Goal: Task Accomplishment & Management: Complete application form

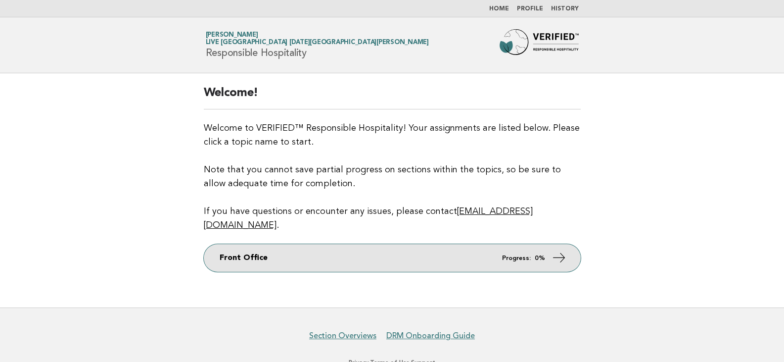
click at [488, 253] on link "Front Office Progress: 0%" at bounding box center [392, 258] width 377 height 28
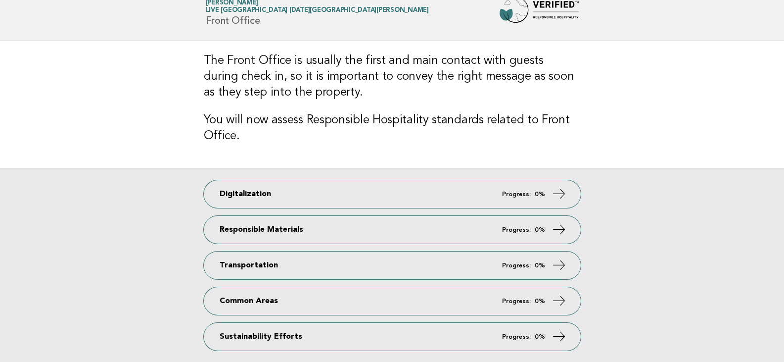
scroll to position [49, 0]
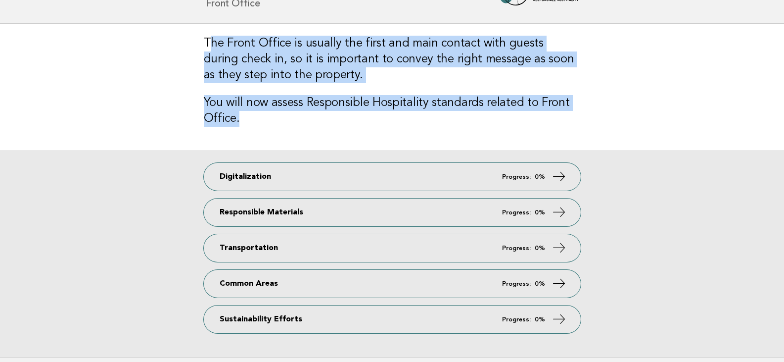
drag, startPoint x: 207, startPoint y: 41, endPoint x: 255, endPoint y: 118, distance: 90.7
click at [255, 118] on div "The Front Office is usually the first and main contact with guests during check…" at bounding box center [392, 87] width 401 height 127
copy div "he Front Office is usually the first and main contact with guests during check …"
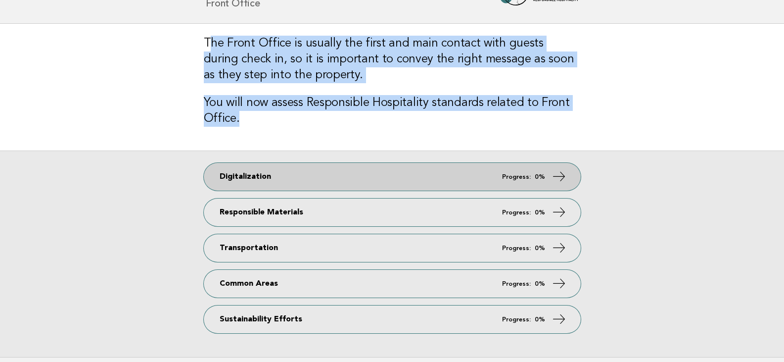
click at [513, 180] on link "Digitalization Progress: 0%" at bounding box center [392, 177] width 377 height 28
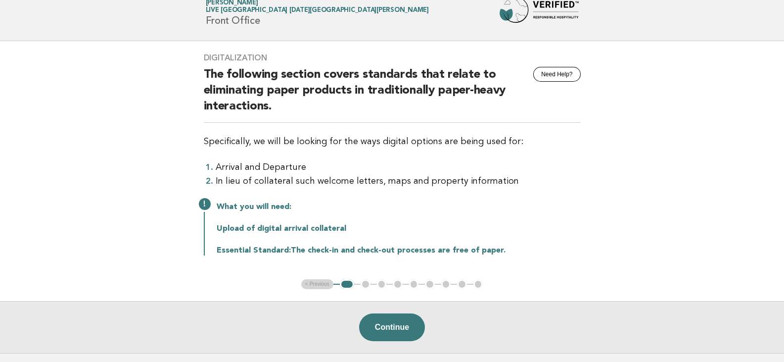
scroll to position [49, 0]
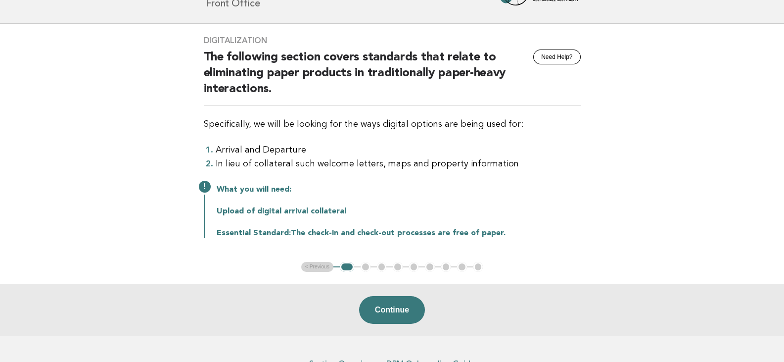
drag, startPoint x: 208, startPoint y: 57, endPoint x: 515, endPoint y: 241, distance: 358.0
click at [515, 241] on div "Digitalization Need Help? The following section covers standards that relate to…" at bounding box center [392, 143] width 401 height 238
copy div "he following section covers standards that relate to eliminating paper products…"
click at [447, 218] on div "What you will need: Upload of digital arrival collateral Essential Standard: Th…" at bounding box center [392, 210] width 377 height 55
drag, startPoint x: 205, startPoint y: 122, endPoint x: 553, endPoint y: 243, distance: 367.8
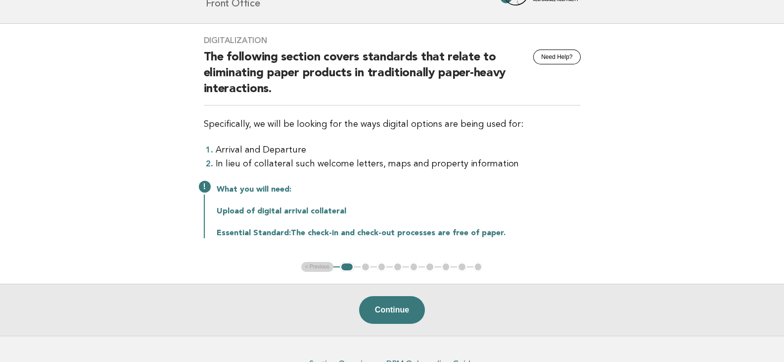
click at [553, 243] on div "Digitalization Need Help? The following section covers standards that relate to…" at bounding box center [392, 143] width 401 height 238
copy div "Specifically, we will be looking for the ways digital options are being used fo…"
click at [386, 314] on button "Continue" at bounding box center [392, 310] width 66 height 28
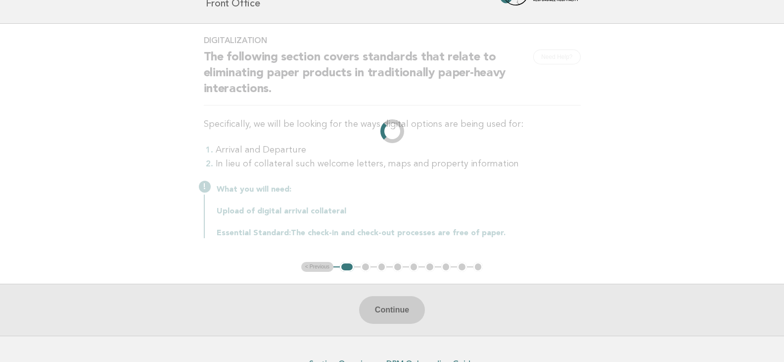
scroll to position [0, 0]
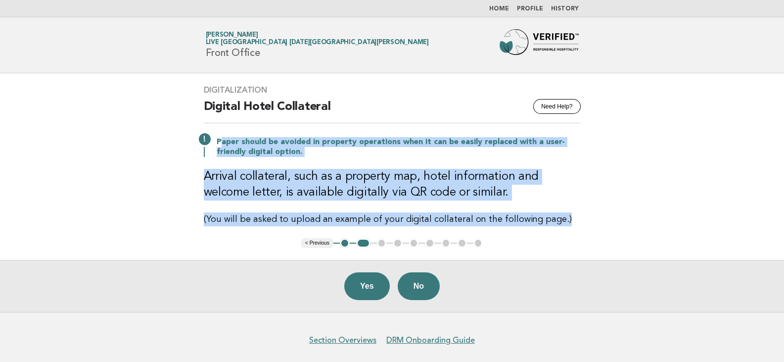
drag, startPoint x: 220, startPoint y: 140, endPoint x: 556, endPoint y: 216, distance: 344.6
click at [556, 216] on div "Digitalization Need Help? Digital Hotel Collateral Paper should be avoided in p…" at bounding box center [392, 155] width 401 height 165
copy div "aper should be avoided in property operations when it can be easily replaced wi…"
click at [652, 199] on main "Digitalization Need Help? Digital Hotel Collateral Paper should be avoided in p…" at bounding box center [392, 192] width 784 height 239
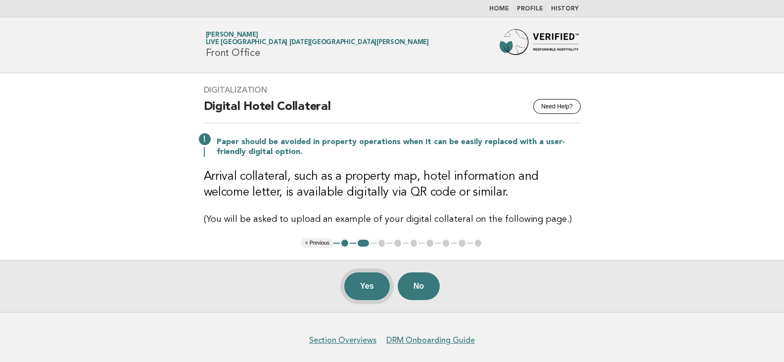
click at [360, 294] on button "Yes" at bounding box center [367, 286] width 46 height 28
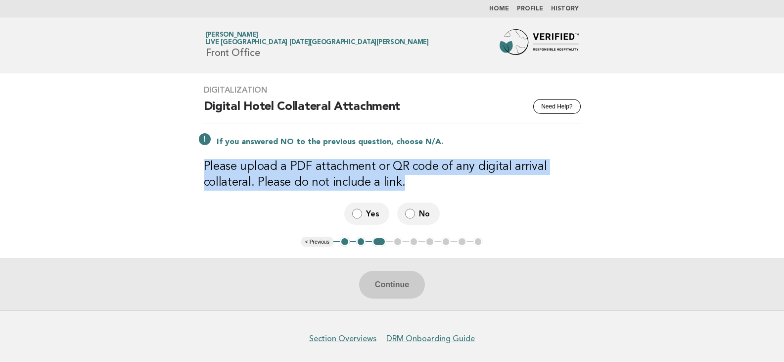
drag, startPoint x: 205, startPoint y: 165, endPoint x: 418, endPoint y: 185, distance: 213.2
click at [418, 185] on h3 "Please upload a PDF attachment or QR code of any digital arrival collateral. Pl…" at bounding box center [392, 175] width 377 height 32
copy h3 "Please upload a PDF attachment or QR code of any digital arrival collateral. Pl…"
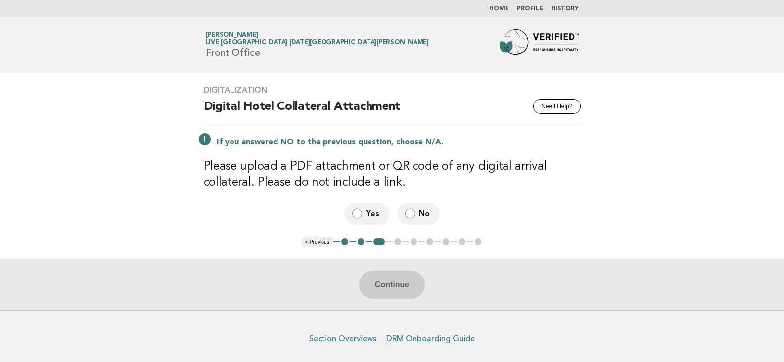
click at [484, 208] on div "Yes No" at bounding box center [392, 213] width 377 height 22
click at [404, 284] on button "Continue" at bounding box center [392, 285] width 66 height 28
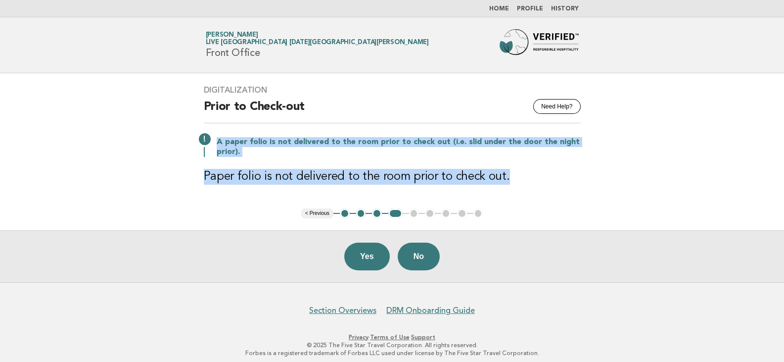
drag, startPoint x: 218, startPoint y: 141, endPoint x: 527, endPoint y: 168, distance: 310.1
click at [527, 168] on div "Digitalization Need Help? Prior to Check-out A paper folio is not delivered to …" at bounding box center [392, 140] width 401 height 135
copy div "A paper folio is not delivered to the room prior to check out (i.e. slid under …"
click at [422, 255] on button "No" at bounding box center [419, 256] width 42 height 28
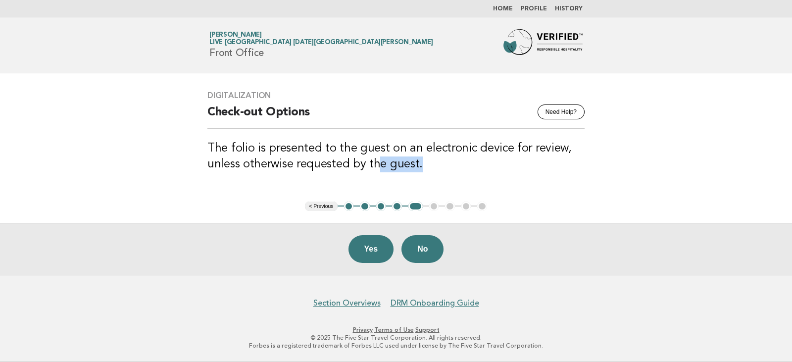
drag, startPoint x: 421, startPoint y: 166, endPoint x: 378, endPoint y: 164, distance: 43.1
click at [378, 164] on h3 "The folio is presented to the guest on an electronic device for review, unless …" at bounding box center [395, 157] width 377 height 32
click at [403, 159] on h3 "The folio is presented to the guest on an electronic device for review, unless …" at bounding box center [395, 157] width 377 height 32
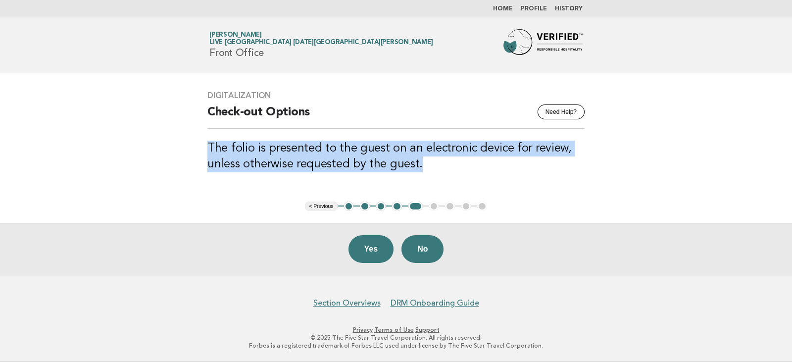
drag, startPoint x: 427, startPoint y: 163, endPoint x: 205, endPoint y: 142, distance: 222.7
click at [205, 142] on div "Digitalization Need Help? Check-out Options The folio is presented to the guest…" at bounding box center [395, 137] width 401 height 117
copy h3 "The folio is presented to the guest on an electronic device for review, unless …"
click at [370, 260] on button "Yes" at bounding box center [371, 249] width 46 height 28
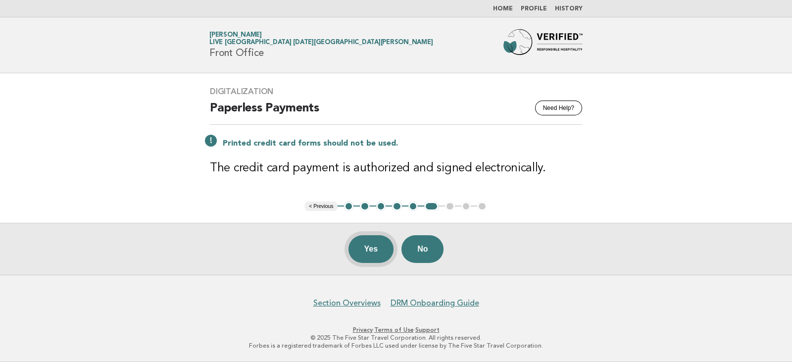
click at [368, 246] on button "Yes" at bounding box center [371, 249] width 46 height 28
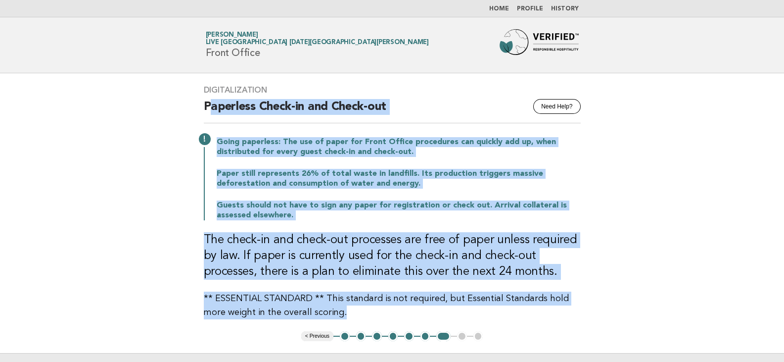
drag, startPoint x: 208, startPoint y: 98, endPoint x: 319, endPoint y: 317, distance: 245.9
click at [319, 317] on div "Digitalization Need Help? Paperless Check-in and Check-out Going paperless: The…" at bounding box center [392, 202] width 401 height 258
copy div "aperless Check-in and Check-out Going paperless: The use of paper for Front Off…"
click at [660, 186] on main "Digitalization Need Help? Paperless Check-in and Check-out Going paperless: The…" at bounding box center [392, 239] width 784 height 332
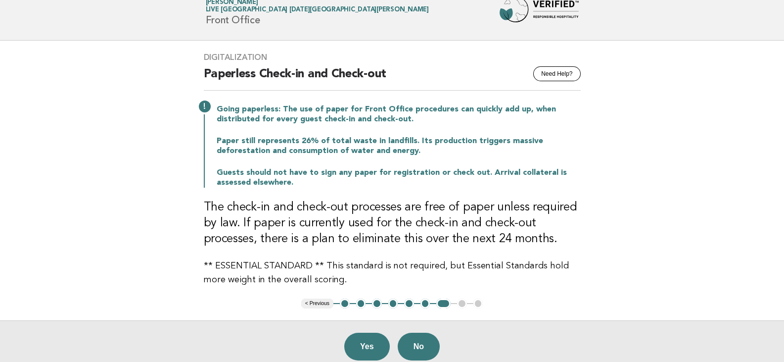
scroll to position [49, 0]
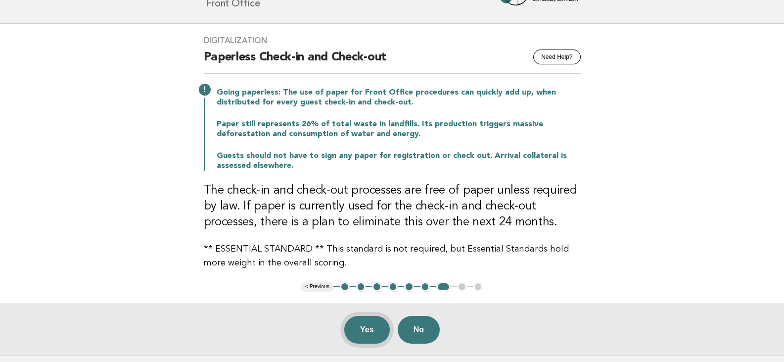
click at [364, 329] on button "Yes" at bounding box center [367, 330] width 46 height 28
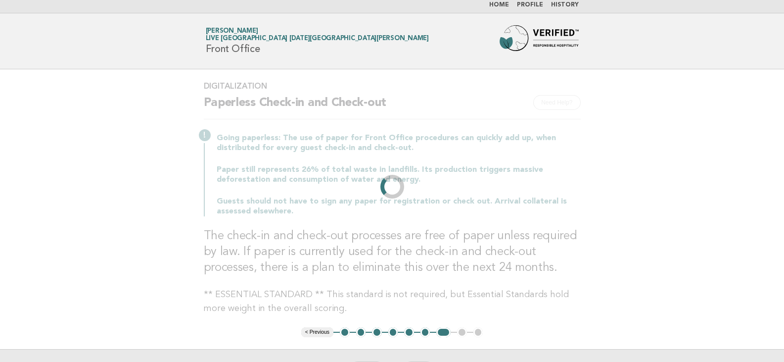
scroll to position [0, 0]
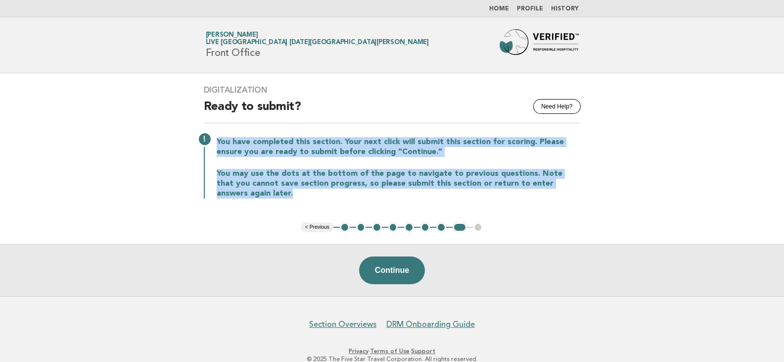
drag, startPoint x: 248, startPoint y: 194, endPoint x: 203, endPoint y: 137, distance: 72.2
click at [204, 137] on div "You have completed this section. Your next click will submit this section for s…" at bounding box center [392, 166] width 377 height 63
copy div "You have completed this section. Your next click will submit this section for s…"
click at [387, 261] on button "Continue" at bounding box center [392, 270] width 66 height 28
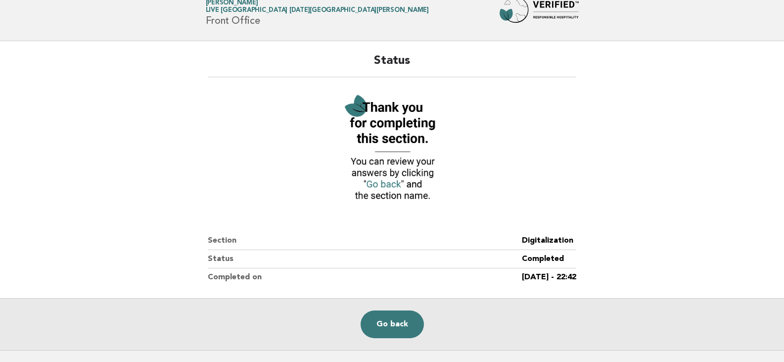
scroll to position [49, 0]
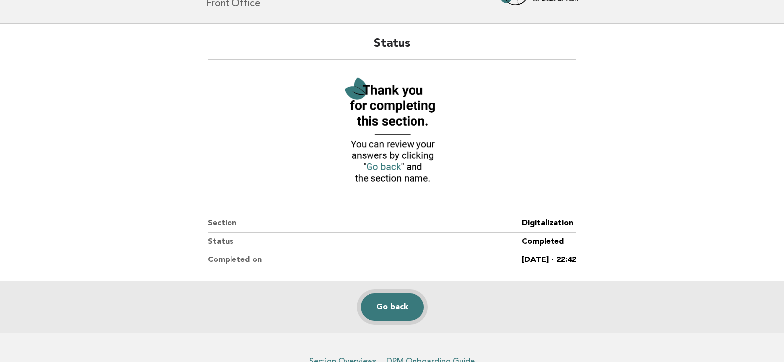
click at [389, 314] on link "Go back" at bounding box center [392, 307] width 63 height 28
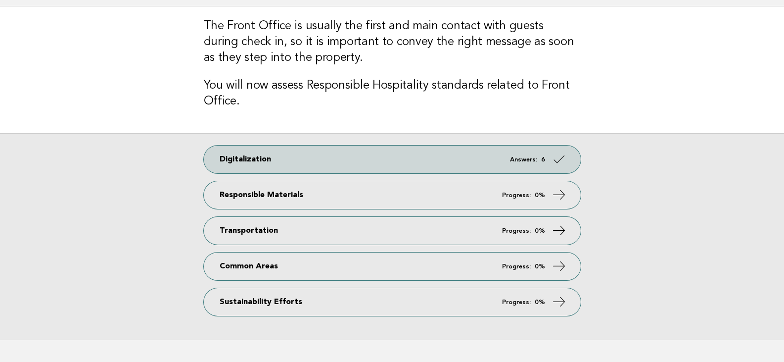
scroll to position [49, 0]
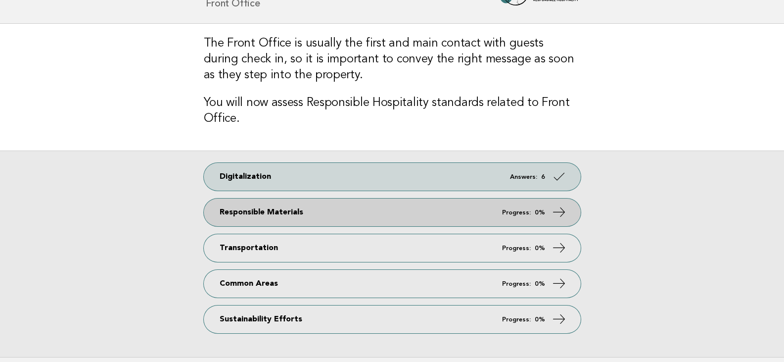
click at [335, 203] on link "Responsible Materials Progress: 0%" at bounding box center [392, 212] width 377 height 28
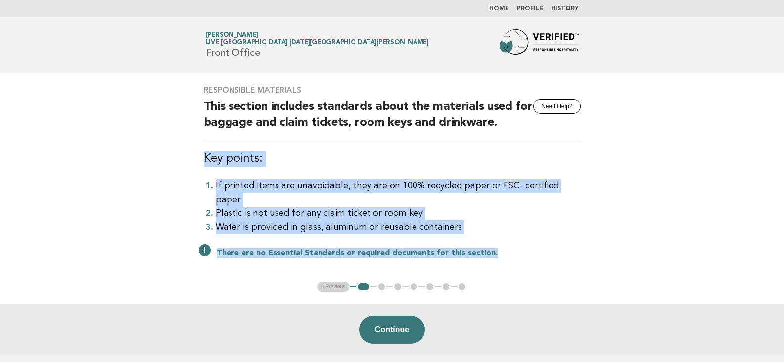
drag, startPoint x: 203, startPoint y: 157, endPoint x: 516, endPoint y: 227, distance: 320.0
click at [516, 227] on div "Responsible Materials Need Help? This section includes standards about the mate…" at bounding box center [392, 177] width 401 height 208
copy div "Key points: If printed items are unavoidable, they are on 100% recycled paper o…"
click at [411, 316] on button "Continue" at bounding box center [392, 330] width 66 height 28
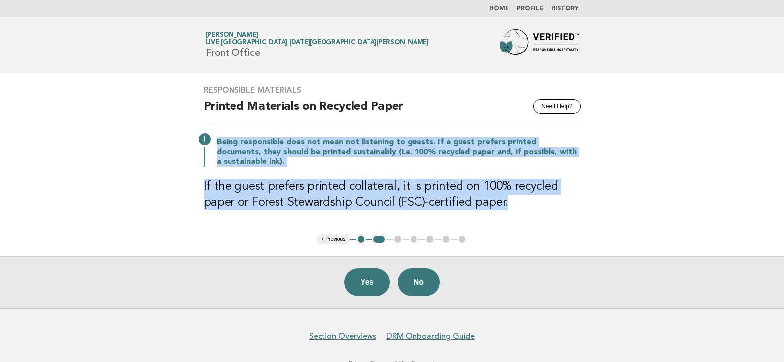
drag, startPoint x: 214, startPoint y: 139, endPoint x: 527, endPoint y: 203, distance: 318.8
click at [527, 203] on div "Responsible Materials Need Help? Printed Materials on Recycled Paper Being resp…" at bounding box center [392, 153] width 401 height 161
copy div "Being responsible does not mean not listening to guests. If a guest prefers pri…"
click at [365, 289] on button "Yes" at bounding box center [367, 282] width 46 height 28
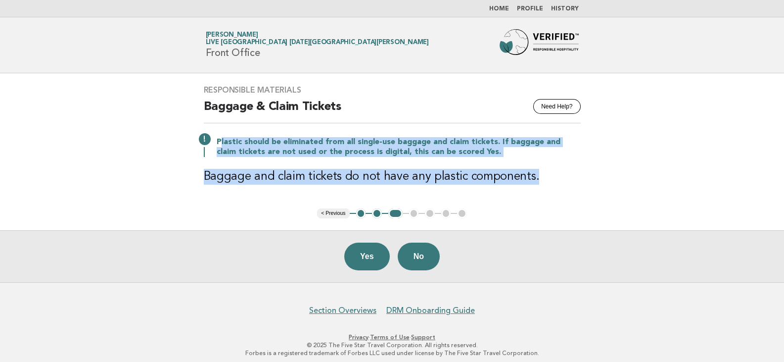
drag, startPoint x: 219, startPoint y: 141, endPoint x: 548, endPoint y: 184, distance: 331.8
click at [548, 184] on div "Responsible Materials Need Help? Baggage & Claim Tickets Plastic should be elim…" at bounding box center [392, 140] width 401 height 135
click at [535, 203] on div "Responsible Materials Need Help? Baggage & Claim Tickets Plastic should be elim…" at bounding box center [392, 140] width 401 height 135
drag, startPoint x: 217, startPoint y: 139, endPoint x: 577, endPoint y: 175, distance: 361.6
click at [577, 175] on div "Responsible Materials Need Help? Baggage & Claim Tickets Plastic should be elim…" at bounding box center [392, 140] width 401 height 135
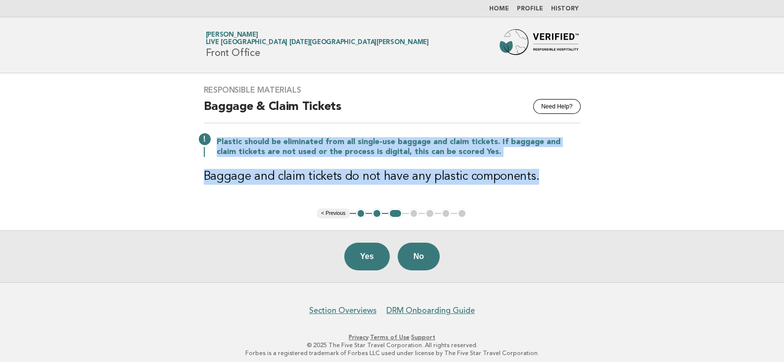
copy div "Plastic should be eliminated from all single-use baggage and claim tickets. If …"
click at [418, 244] on button "No" at bounding box center [419, 256] width 42 height 28
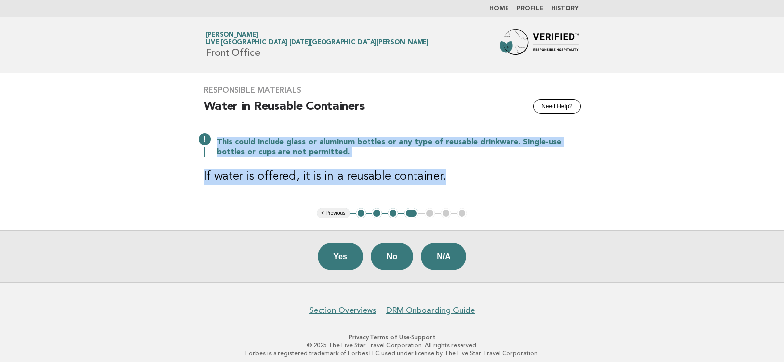
drag, startPoint x: 216, startPoint y: 138, endPoint x: 478, endPoint y: 178, distance: 265.3
click at [478, 178] on div "Responsible Materials Need Help? Water in Reusable Containers This could includ…" at bounding box center [392, 140] width 401 height 135
click at [343, 258] on button "Yes" at bounding box center [341, 256] width 46 height 28
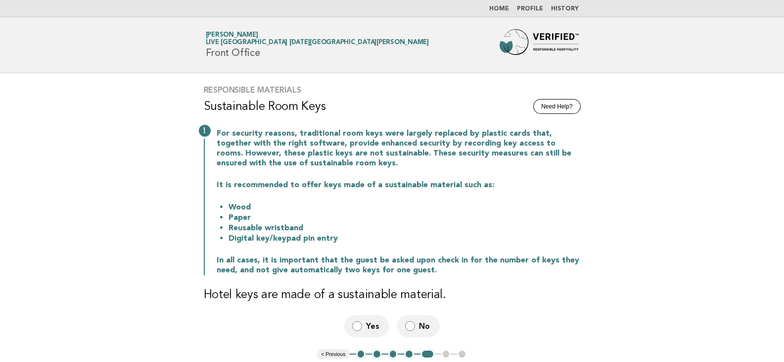
scroll to position [49, 0]
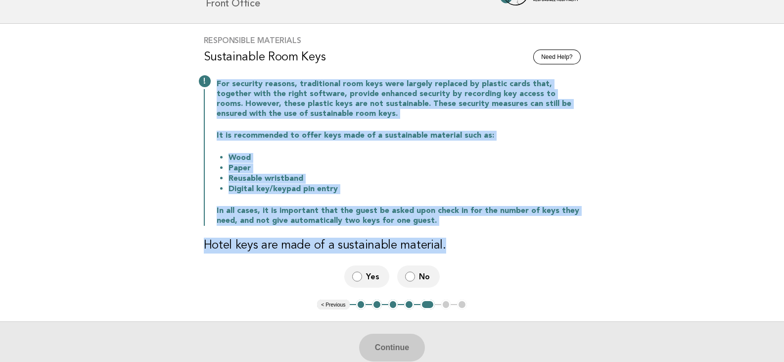
drag, startPoint x: 217, startPoint y: 84, endPoint x: 467, endPoint y: 241, distance: 295.3
click at [467, 241] on div "Responsible Materials Need Help? Sustainable Room Keys For security reasons, tr…" at bounding box center [392, 162] width 401 height 276
copy div "For security reasons, traditional room keys were largely replaced by plastic ca…"
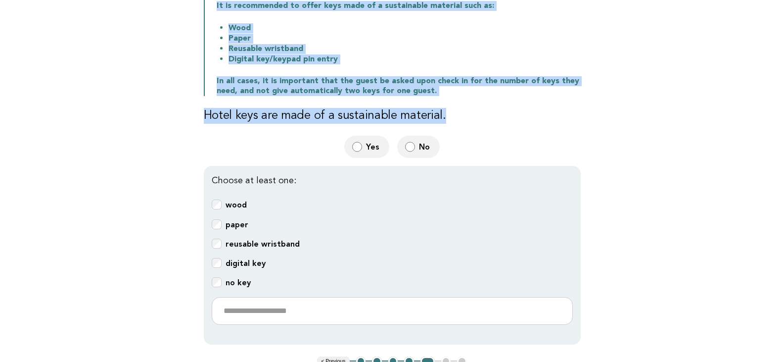
scroll to position [198, 0]
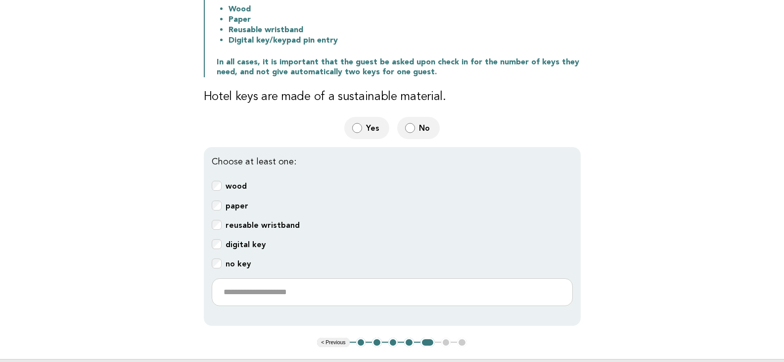
click at [171, 235] on main "Responsible Materials Need Help? Sustainable Room Keys For security reasons, tr…" at bounding box center [392, 142] width 784 height 535
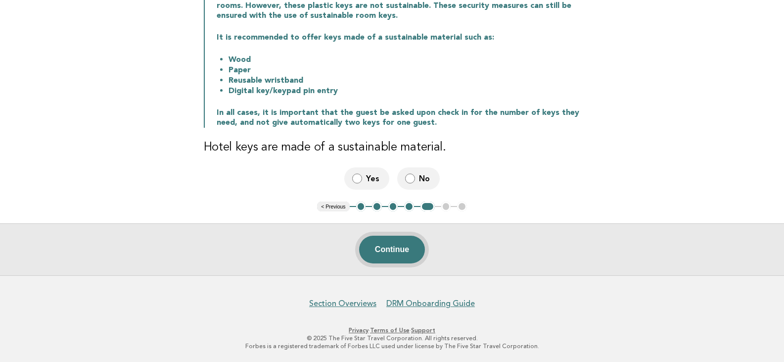
click at [388, 242] on button "Continue" at bounding box center [392, 250] width 66 height 28
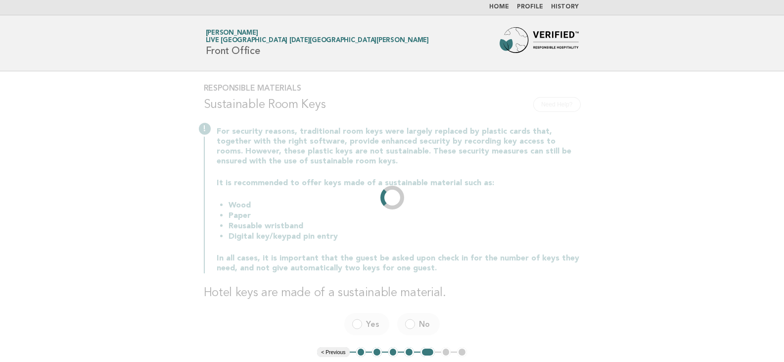
scroll to position [0, 0]
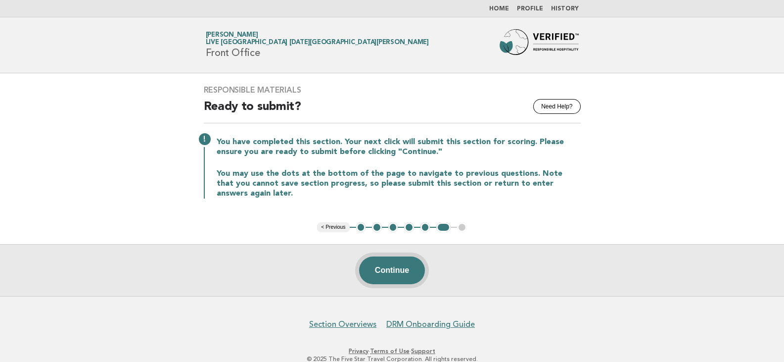
click at [382, 266] on button "Continue" at bounding box center [392, 270] width 66 height 28
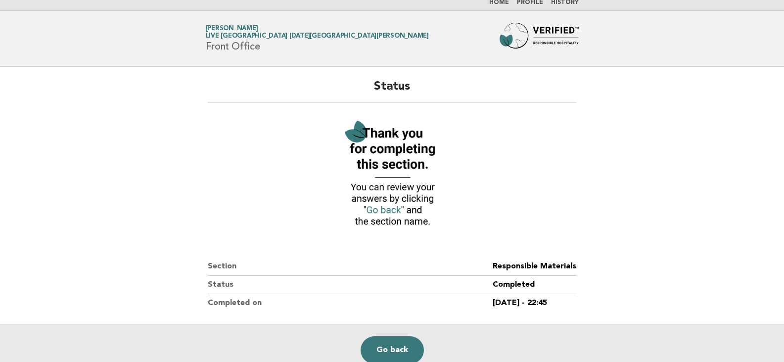
scroll to position [49, 0]
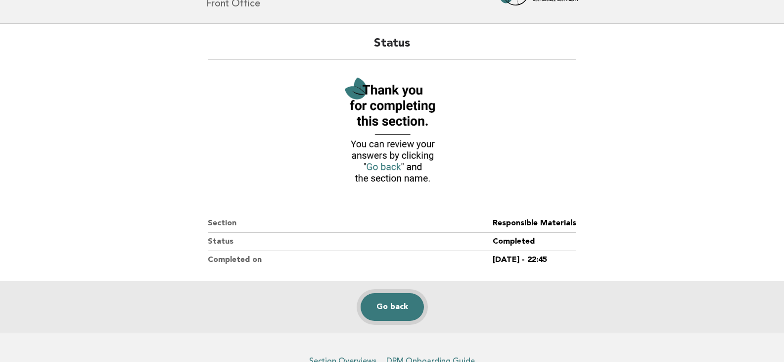
click at [383, 308] on link "Go back" at bounding box center [392, 307] width 63 height 28
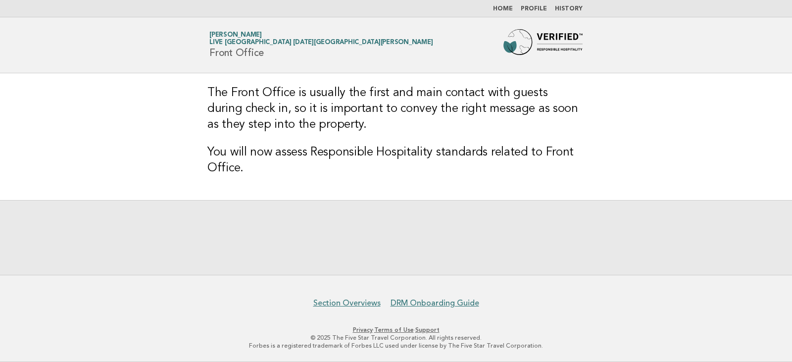
click at [382, 159] on h3 "You will now assess Responsible Hospitality standards related to Front Office." at bounding box center [395, 161] width 377 height 32
click at [423, 153] on h3 "You will now assess Responsible Hospitality standards related to Front Office." at bounding box center [395, 161] width 377 height 32
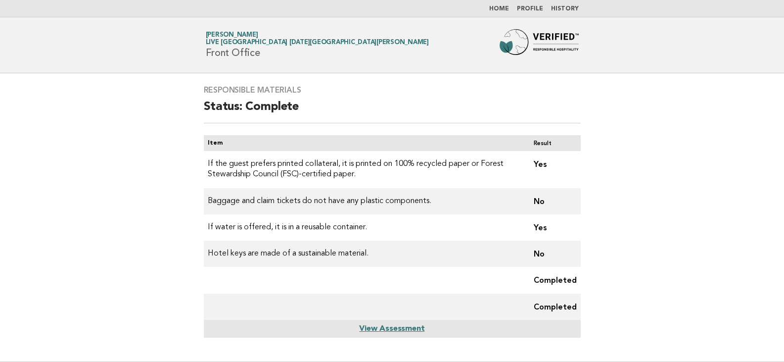
scroll to position [35, 0]
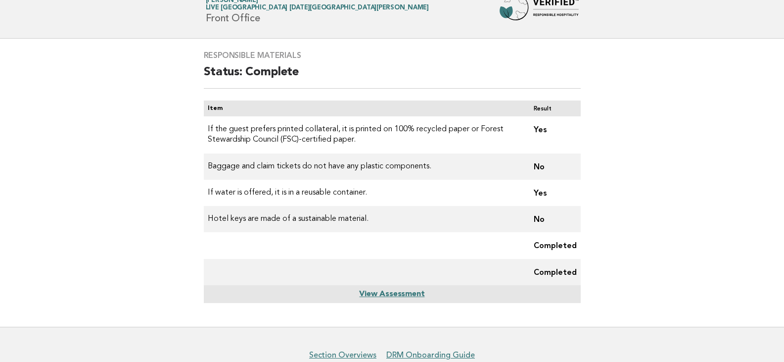
click at [384, 291] on link "View Assessment" at bounding box center [391, 294] width 65 height 8
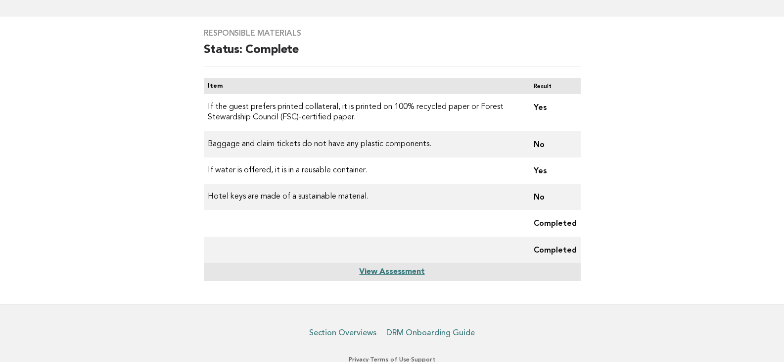
scroll to position [86, 0]
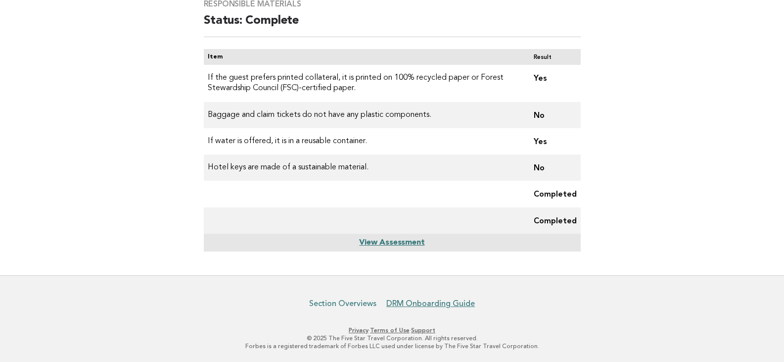
click at [354, 307] on link "Section Overviews" at bounding box center [342, 303] width 67 height 10
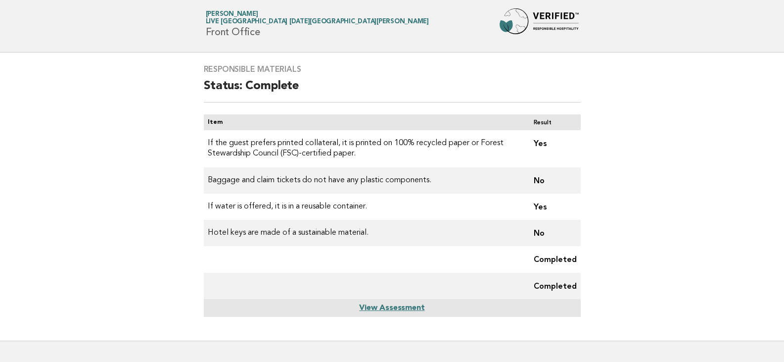
scroll to position [0, 0]
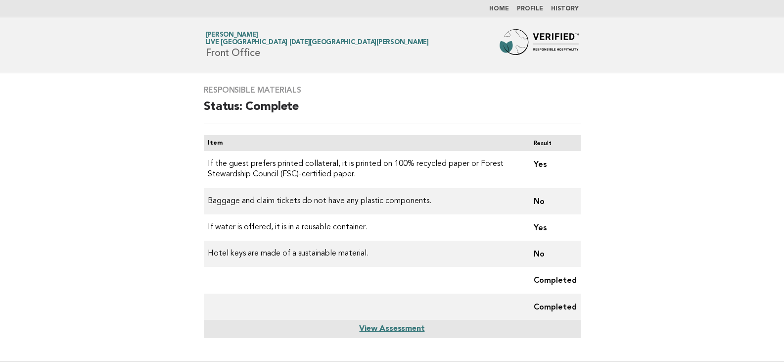
click at [248, 42] on span "Live [GEOGRAPHIC_DATA] [DATE][GEOGRAPHIC_DATA][PERSON_NAME]" at bounding box center [317, 43] width 223 height 6
click at [441, 313] on td at bounding box center [365, 306] width 322 height 26
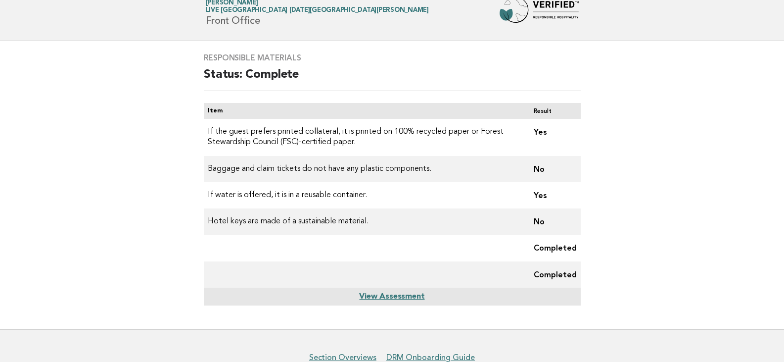
scroll to position [49, 0]
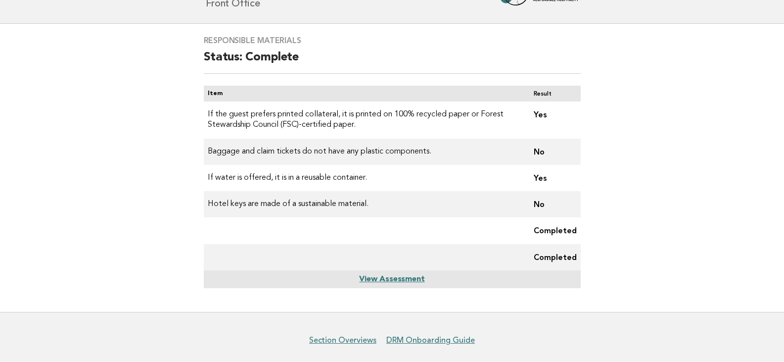
click at [405, 279] on link "View Assessment" at bounding box center [391, 279] width 65 height 8
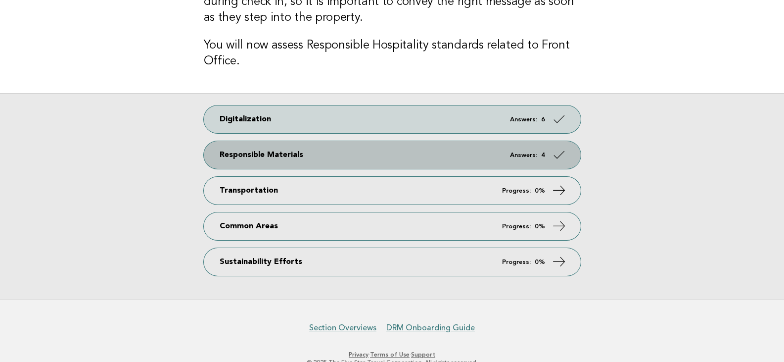
scroll to position [131, 0]
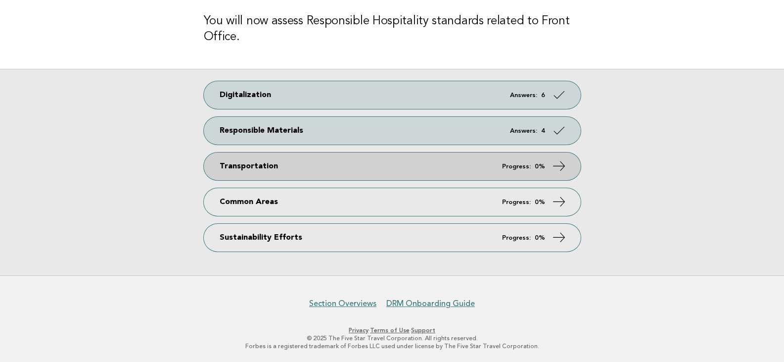
click at [412, 170] on link "Transportation Progress: 0%" at bounding box center [392, 166] width 377 height 28
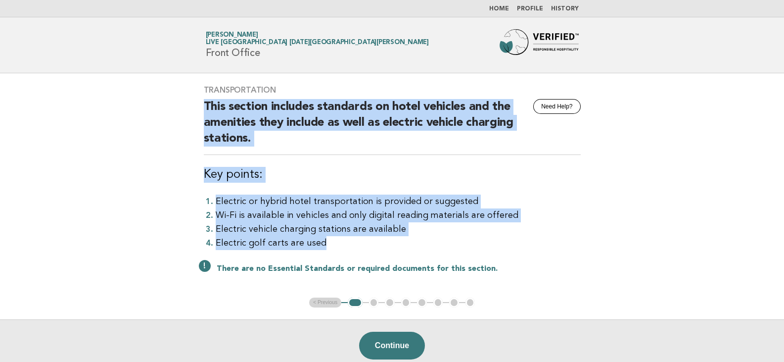
drag, startPoint x: 204, startPoint y: 101, endPoint x: 367, endPoint y: 241, distance: 214.4
click at [367, 241] on div "Transportation Need Help? This section includes standards on hotel vehicles and…" at bounding box center [392, 185] width 401 height 224
copy div "This section includes standards on hotel vehicles and the amenities they includ…"
click at [382, 348] on button "Continue" at bounding box center [392, 346] width 66 height 28
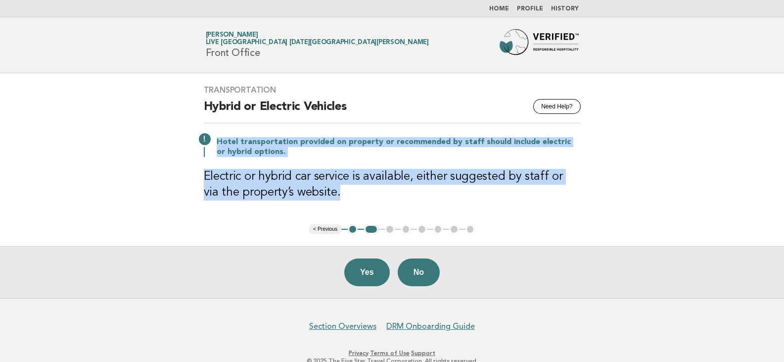
drag, startPoint x: 323, startPoint y: 194, endPoint x: 209, endPoint y: 138, distance: 127.3
click at [209, 138] on div "Transportation Need Help? Hybrid or Electric Vehicles Hotel transportation prov…" at bounding box center [392, 148] width 401 height 151
copy div "Hotel transportation provided on property or recommended by staff should includ…"
click at [364, 269] on button "Yes" at bounding box center [367, 272] width 46 height 28
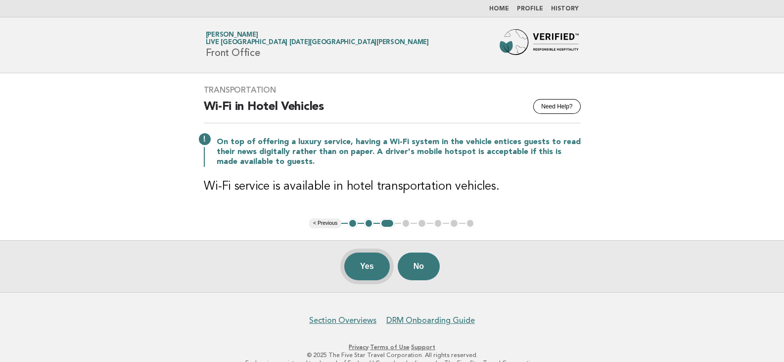
click at [357, 271] on button "Yes" at bounding box center [367, 266] width 46 height 28
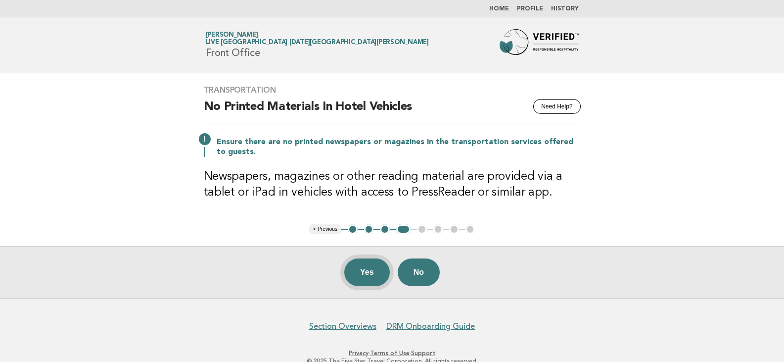
click at [362, 266] on button "Yes" at bounding box center [367, 272] width 46 height 28
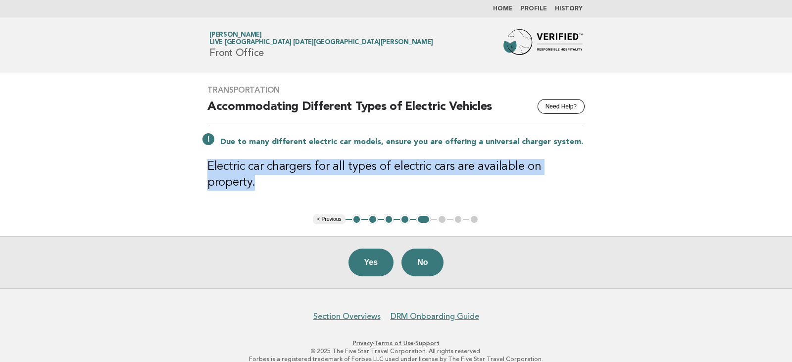
drag, startPoint x: 197, startPoint y: 170, endPoint x: 604, endPoint y: 189, distance: 407.7
click at [604, 189] on main "Transportation Need Help? Accommodating Different Types of Electric Vehicles Du…" at bounding box center [396, 180] width 792 height 215
copy h3 "Electric car chargers for all types of electric cars are available on property."
click at [361, 250] on button "Yes" at bounding box center [371, 262] width 46 height 28
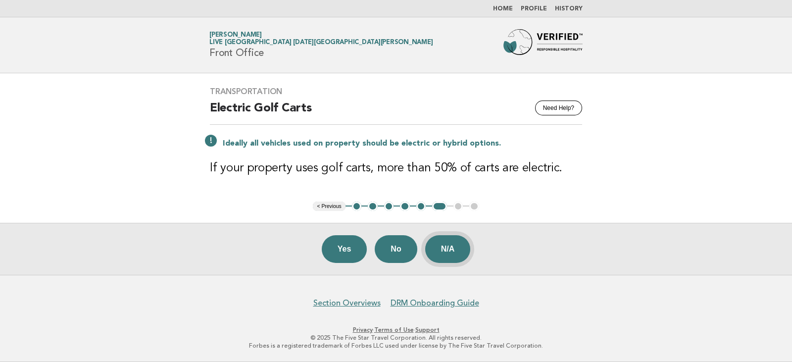
click at [440, 250] on button "N/A" at bounding box center [448, 249] width 46 height 28
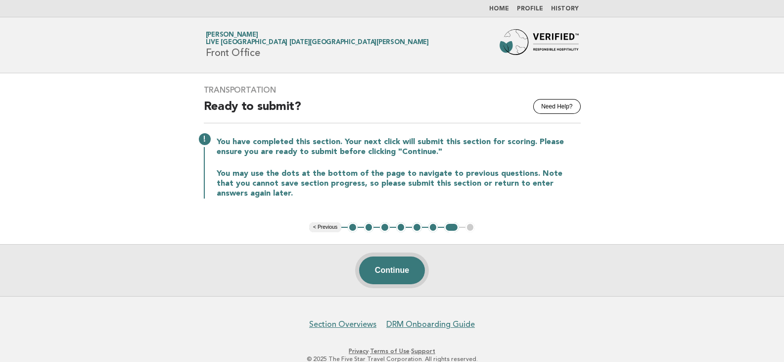
click at [397, 270] on button "Continue" at bounding box center [392, 270] width 66 height 28
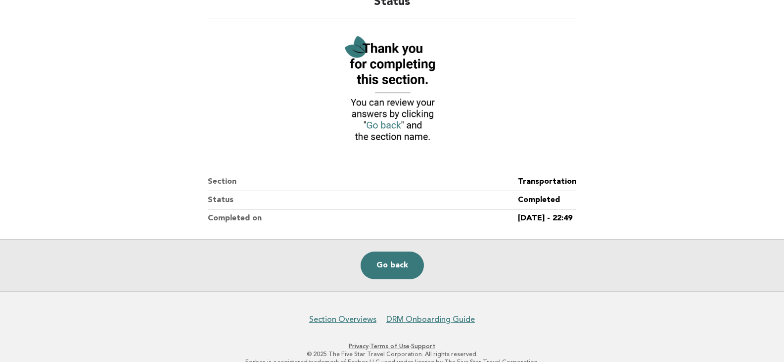
scroll to position [99, 0]
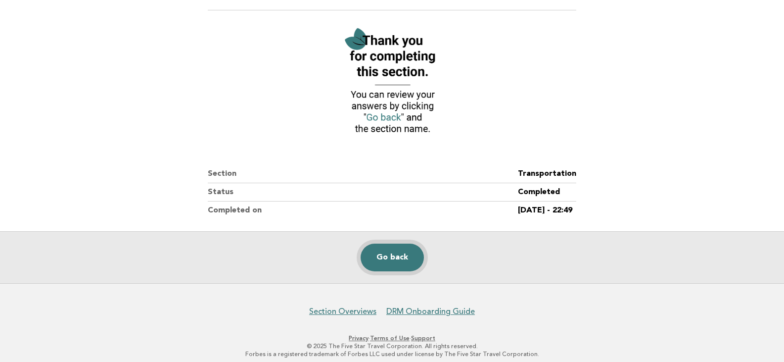
click at [388, 262] on link "Go back" at bounding box center [392, 257] width 63 height 28
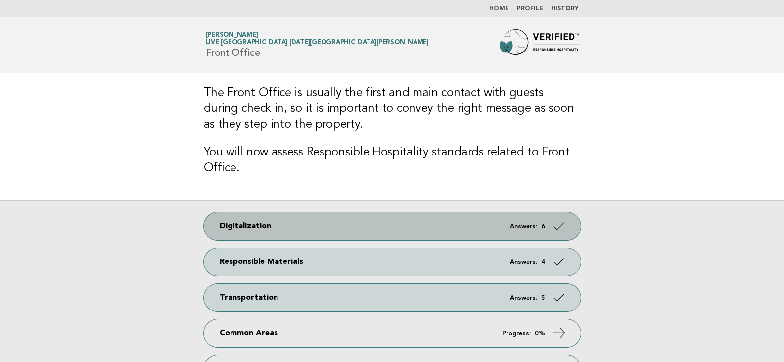
scroll to position [49, 0]
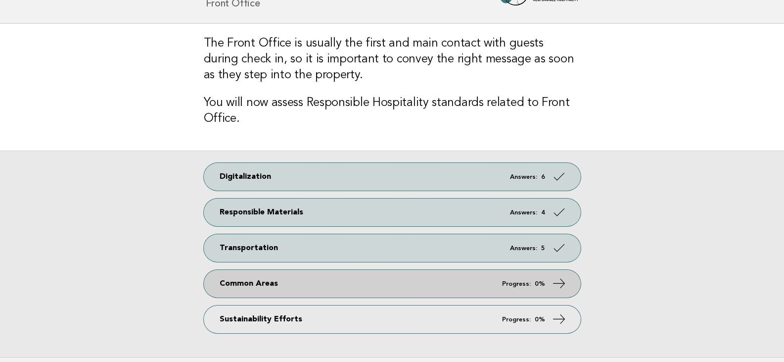
click at [433, 283] on link "Common Areas Progress: 0%" at bounding box center [392, 284] width 377 height 28
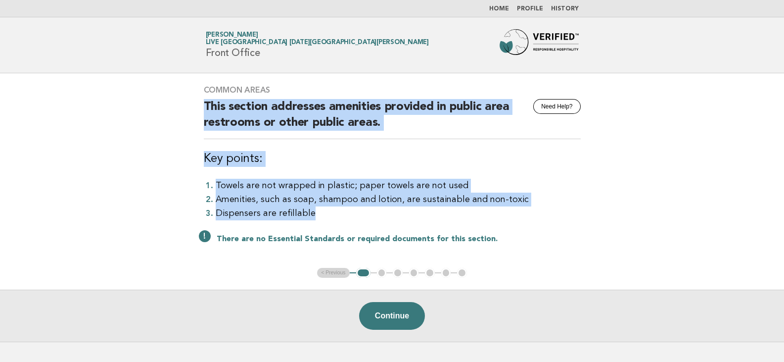
drag, startPoint x: 315, startPoint y: 214, endPoint x: 173, endPoint y: 97, distance: 183.2
click at [173, 97] on main "Common Areas Need Help? This section addresses amenities provided in public are…" at bounding box center [392, 207] width 784 height 268
copy div "This section addresses amenities provided in public area restrooms or other pub…"
click at [409, 319] on button "Continue" at bounding box center [392, 316] width 66 height 28
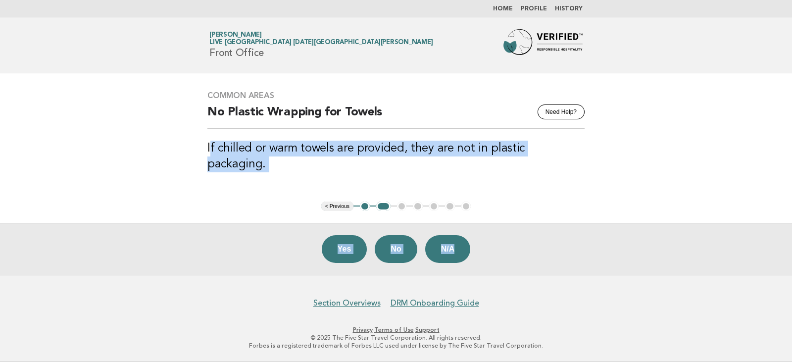
drag, startPoint x: 212, startPoint y: 152, endPoint x: 672, endPoint y: 164, distance: 460.4
click at [672, 164] on main "Common Areas Need Help? No Plastic Wrapping for Towels If chilled or warm towel…" at bounding box center [396, 173] width 792 height 201
copy main "f chilled or warm towels are provided, they are not in plastic packaging. Yes N…"
click at [398, 257] on button "No" at bounding box center [396, 249] width 42 height 28
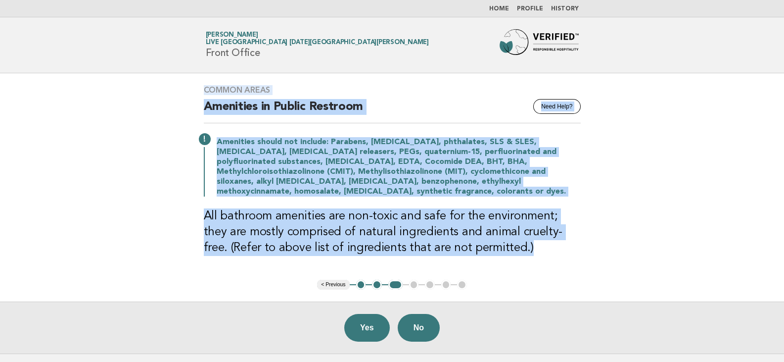
click at [234, 124] on div "Common Areas Need Help? Amenities in Public Restroom Amenities should not inclu…" at bounding box center [392, 176] width 401 height 206
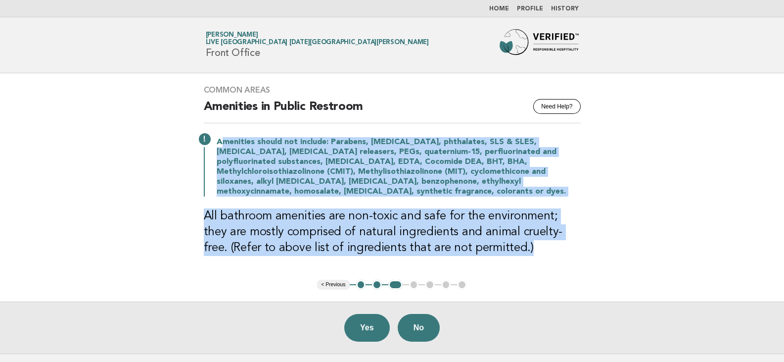
drag, startPoint x: 220, startPoint y: 143, endPoint x: 543, endPoint y: 252, distance: 340.5
click at [543, 252] on div "Common Areas Need Help? Amenities in Public Restroom Amenities should not inclu…" at bounding box center [392, 176] width 401 height 206
copy div "menities should not include: Parabens, triclosan, phthalates, SLS & SLES, forma…"
click at [535, 243] on h3 "All bathroom amenities are non-toxic and safe for the environment; they are mos…" at bounding box center [392, 232] width 377 height 48
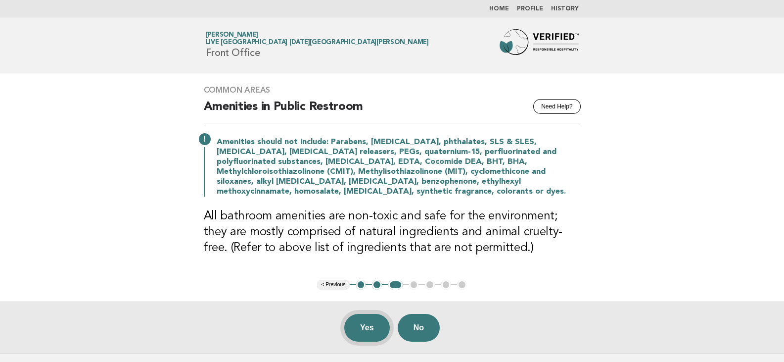
click at [377, 330] on button "Yes" at bounding box center [367, 328] width 46 height 28
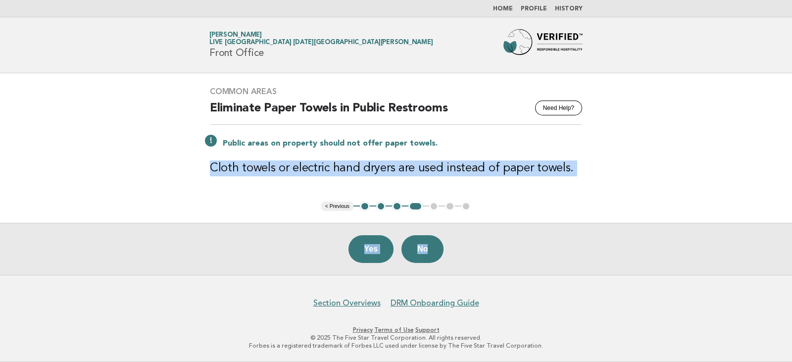
drag, startPoint x: 213, startPoint y: 167, endPoint x: 651, endPoint y: 187, distance: 438.4
click at [651, 187] on main "Common Areas Need Help? Eliminate Paper Towels in Public Restrooms Public areas…" at bounding box center [396, 173] width 792 height 201
copy main "Cloth towels or electric hand dryers are used instead of paper towels. Yes No"
click at [368, 261] on button "Yes" at bounding box center [371, 249] width 46 height 28
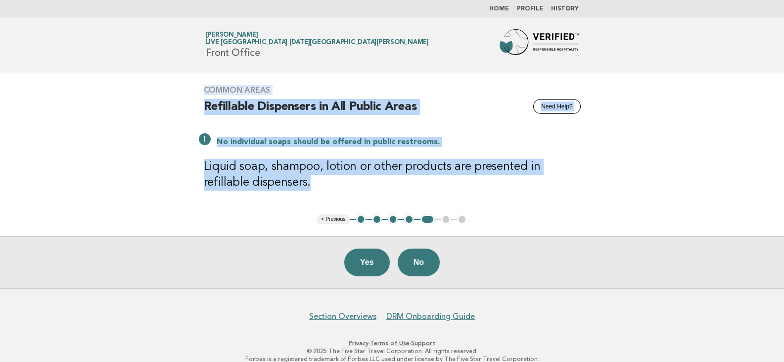
click at [310, 158] on div "Common Areas Need Help? Refillable Dispensers in All Public Areas No individual…" at bounding box center [392, 143] width 401 height 141
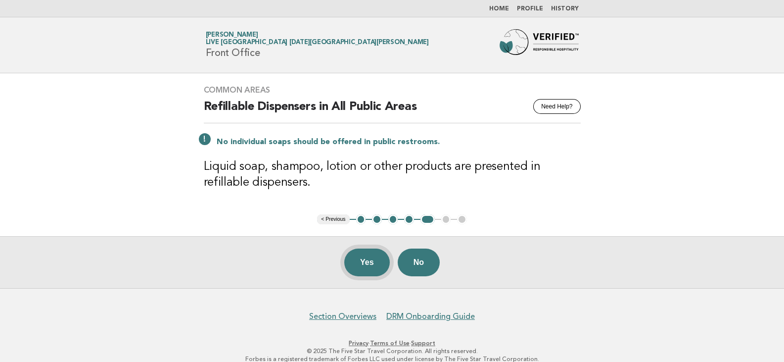
click at [354, 265] on button "Yes" at bounding box center [367, 262] width 46 height 28
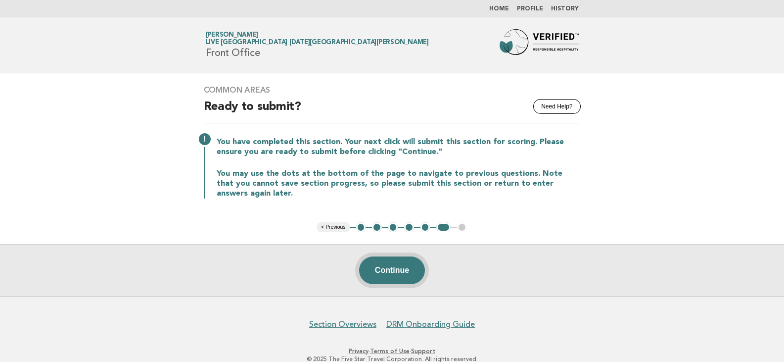
click at [393, 272] on button "Continue" at bounding box center [392, 270] width 66 height 28
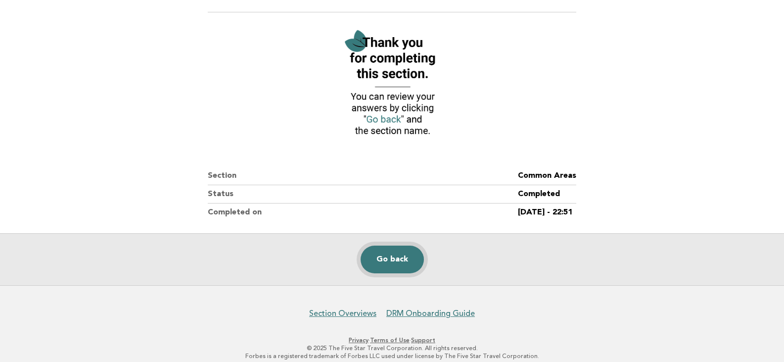
scroll to position [99, 0]
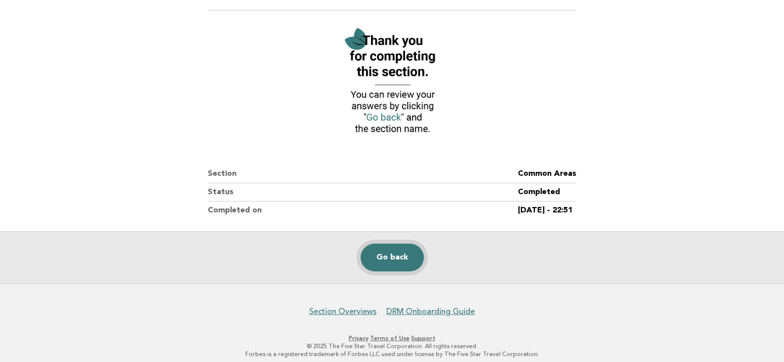
click at [393, 263] on link "Go back" at bounding box center [392, 257] width 63 height 28
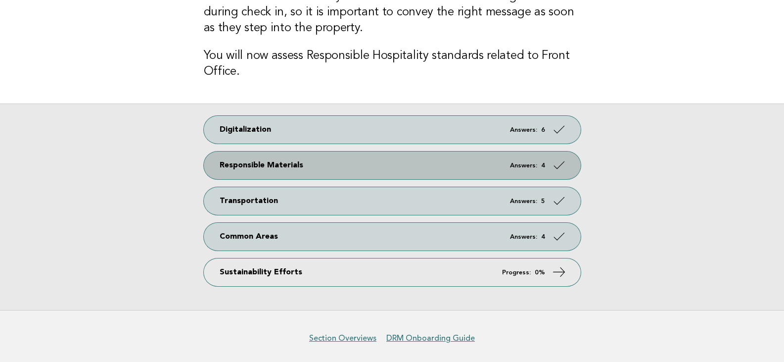
scroll to position [99, 0]
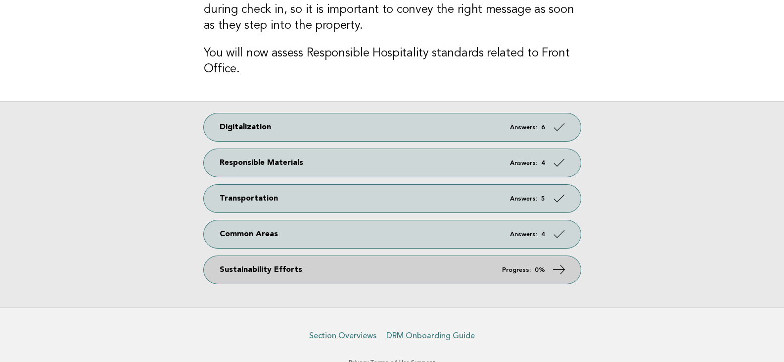
click at [297, 270] on link "Sustainability Efforts Progress: 0%" at bounding box center [392, 270] width 377 height 28
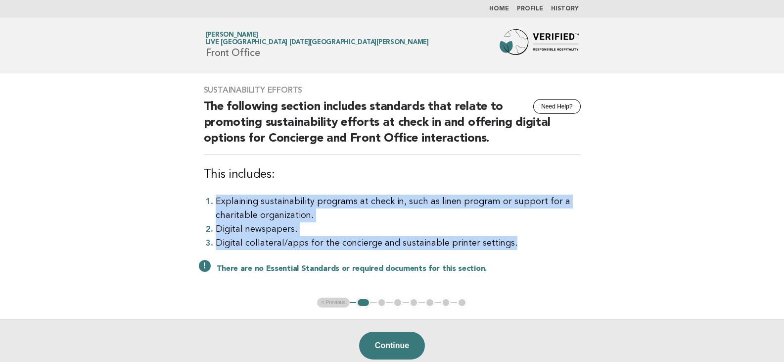
drag, startPoint x: 215, startPoint y: 199, endPoint x: 521, endPoint y: 239, distance: 307.9
click at [521, 239] on ol "Explaining sustainability programs at check in, such as linen program or suppor…" at bounding box center [392, 221] width 377 height 55
copy ol "Explaining sustainability programs at check in, such as linen program or suppor…"
click at [376, 338] on button "Continue" at bounding box center [392, 346] width 66 height 28
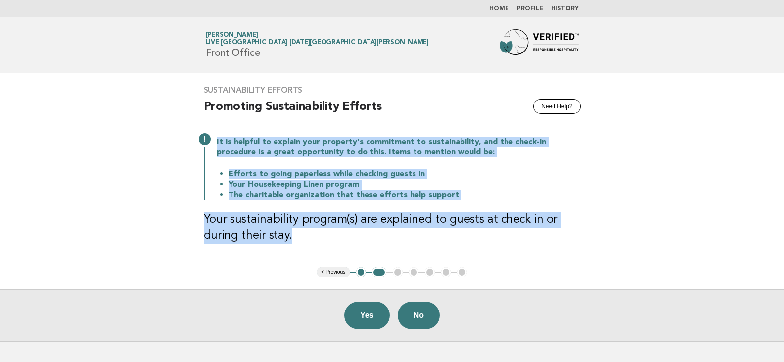
drag, startPoint x: 310, startPoint y: 239, endPoint x: 208, endPoint y: 137, distance: 144.2
click at [208, 137] on div "Sustainability Efforts Need Help? Promoting Sustainability Efforts It is helpfu…" at bounding box center [392, 170] width 401 height 194
copy div "It is helpful to explain your property's commitment to sustainability, and the …"
click at [358, 321] on button "Yes" at bounding box center [367, 315] width 46 height 28
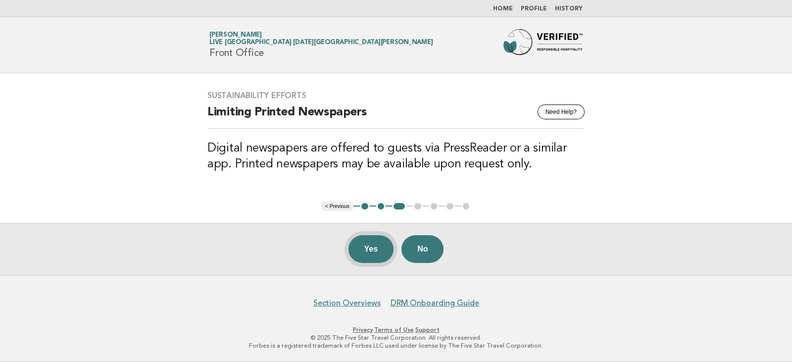
click at [361, 256] on button "Yes" at bounding box center [371, 249] width 46 height 28
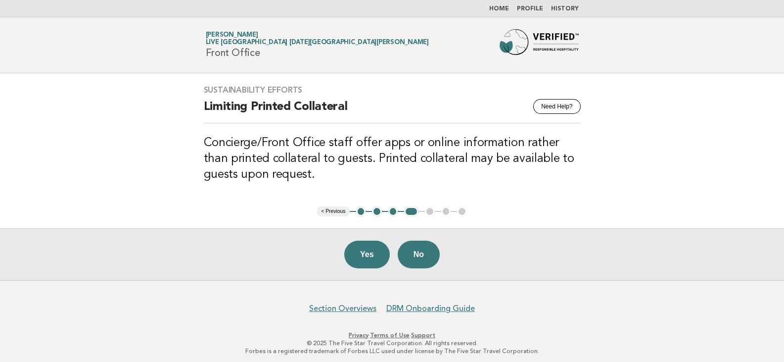
click at [361, 256] on button "Yes" at bounding box center [367, 255] width 46 height 28
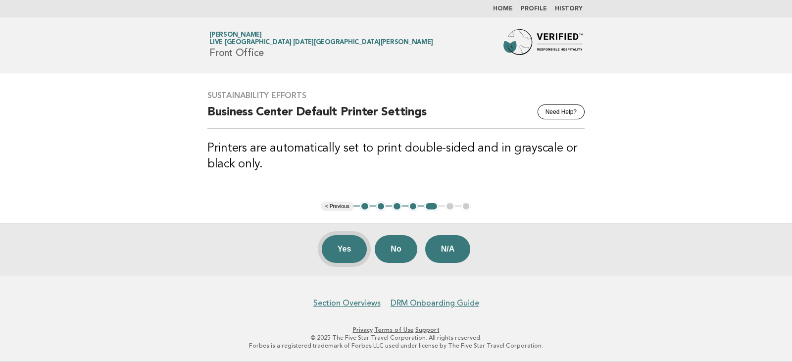
click at [339, 244] on button "Yes" at bounding box center [345, 249] width 46 height 28
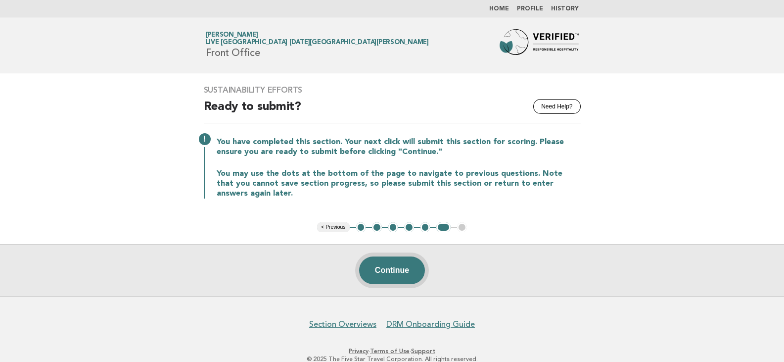
click at [398, 275] on button "Continue" at bounding box center [392, 270] width 66 height 28
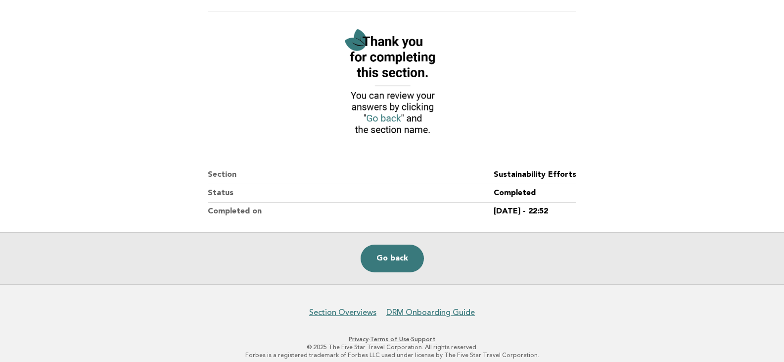
scroll to position [99, 0]
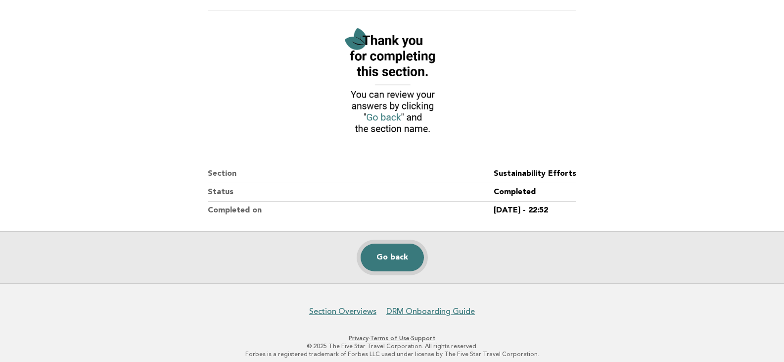
click at [400, 252] on link "Go back" at bounding box center [392, 257] width 63 height 28
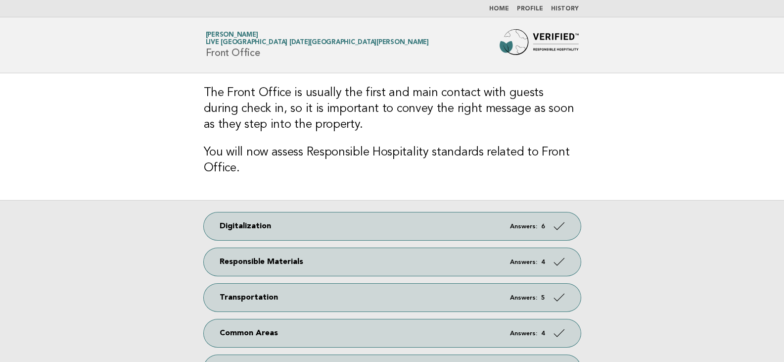
click at [652, 255] on div "Digitalization Answers: 6 Responsible Materials Answers: 4 Transportation Answe…" at bounding box center [392, 303] width 784 height 206
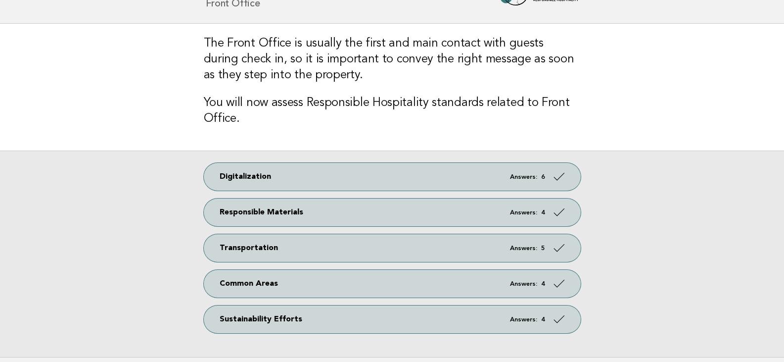
click at [622, 254] on div "Digitalization Answers: 6 Responsible Materials Answers: 4 Transportation Answe…" at bounding box center [392, 253] width 784 height 206
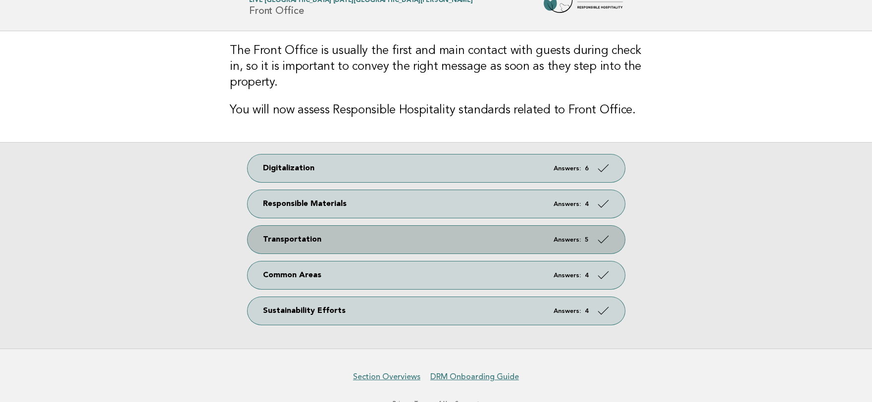
scroll to position [75, 0]
